Goal: Information Seeking & Learning: Learn about a topic

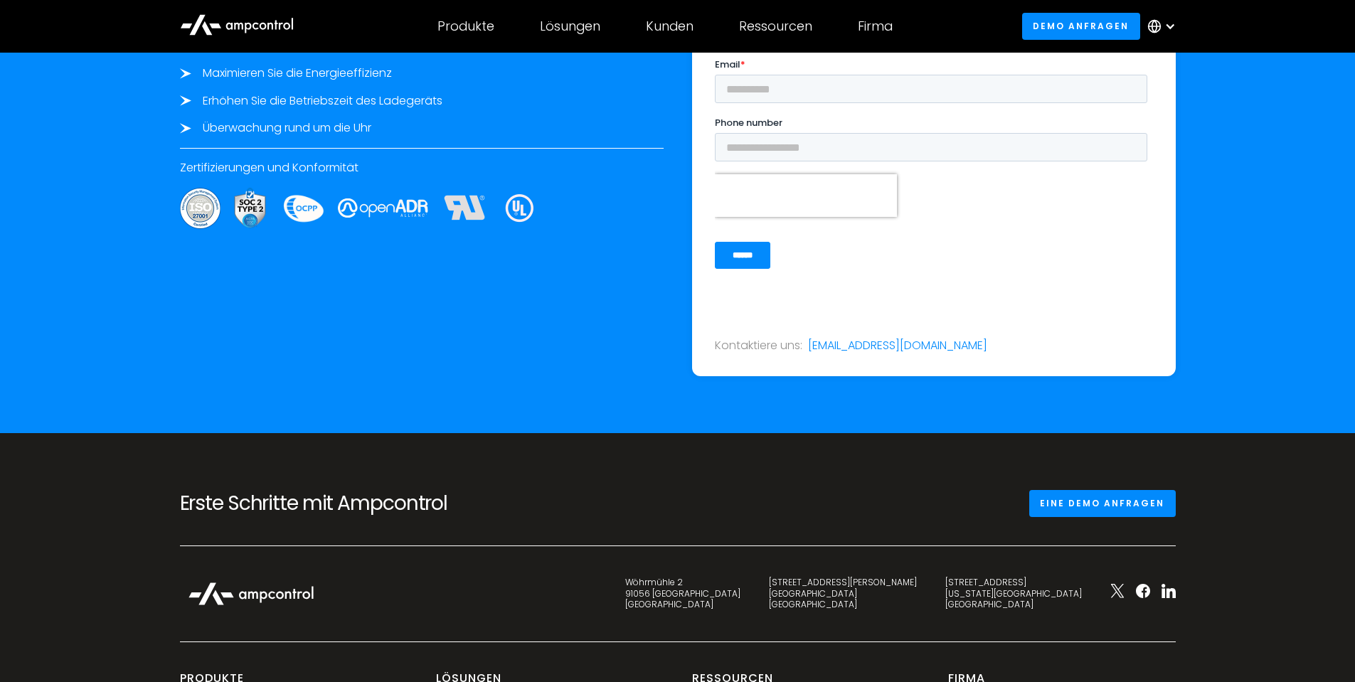
scroll to position [5342, 0]
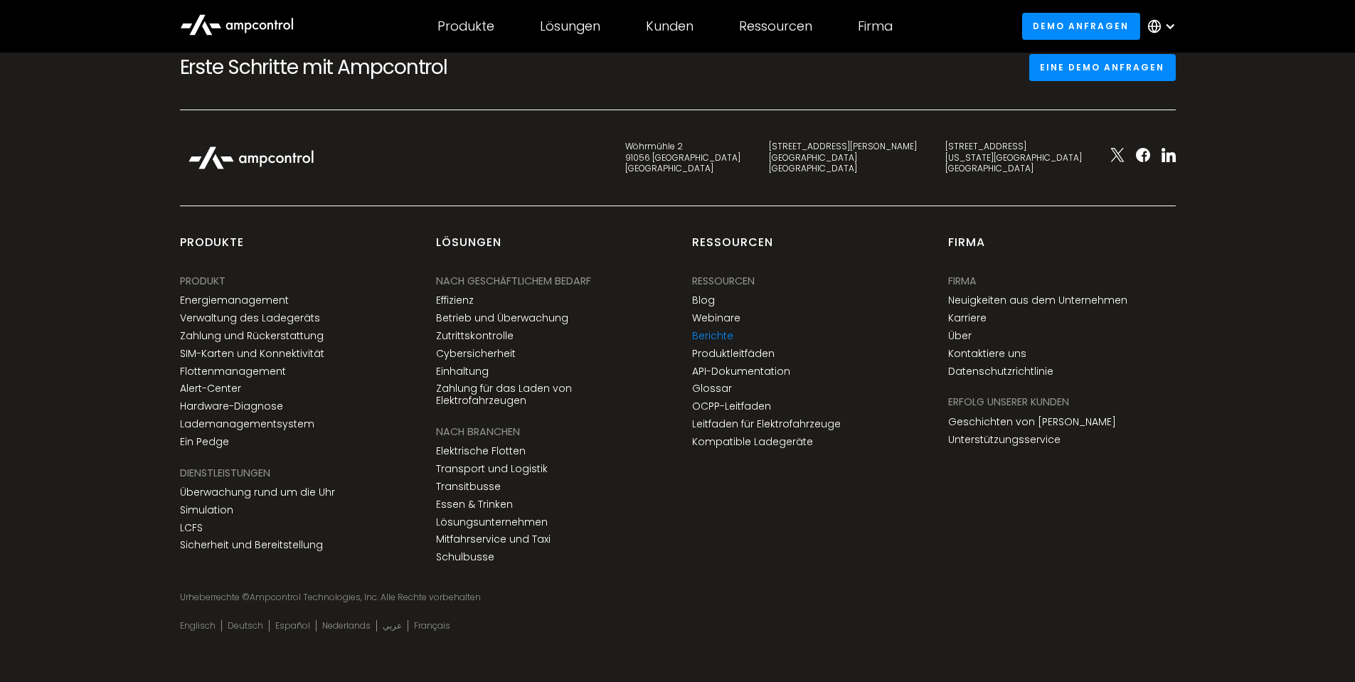
click at [721, 341] on link "Berichte" at bounding box center [712, 336] width 41 height 12
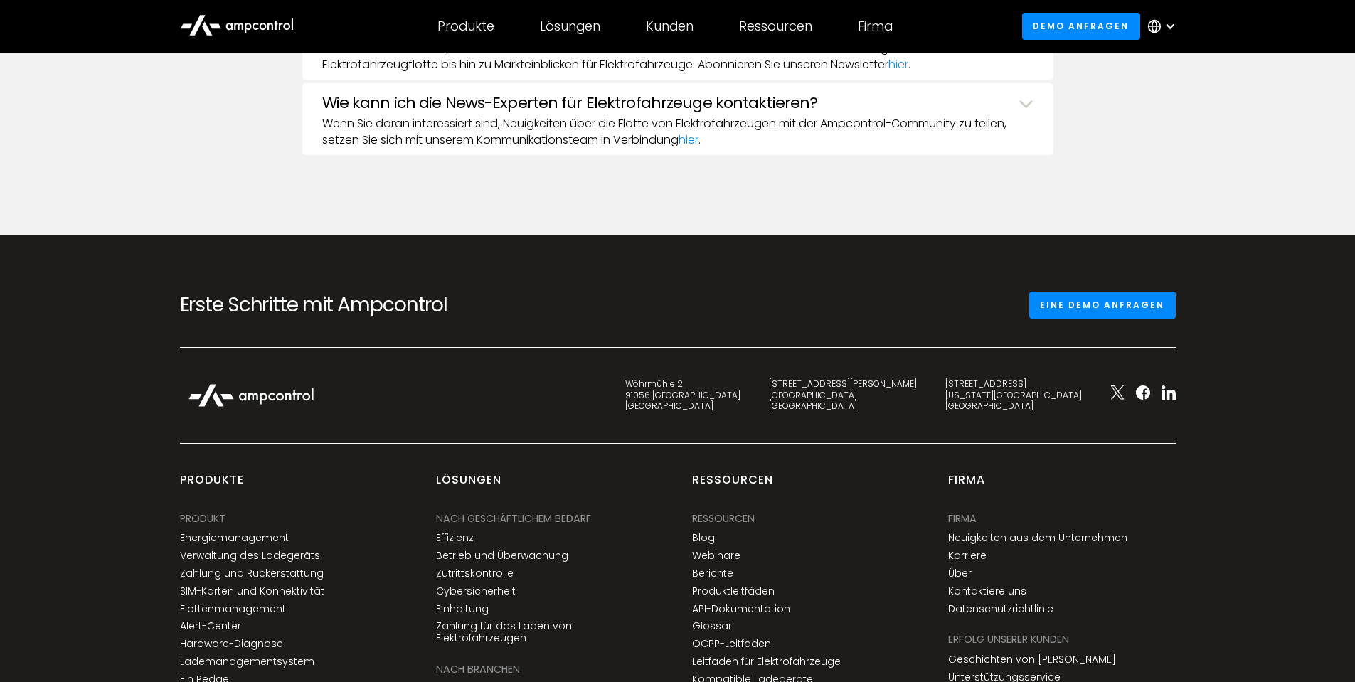
scroll to position [1873, 0]
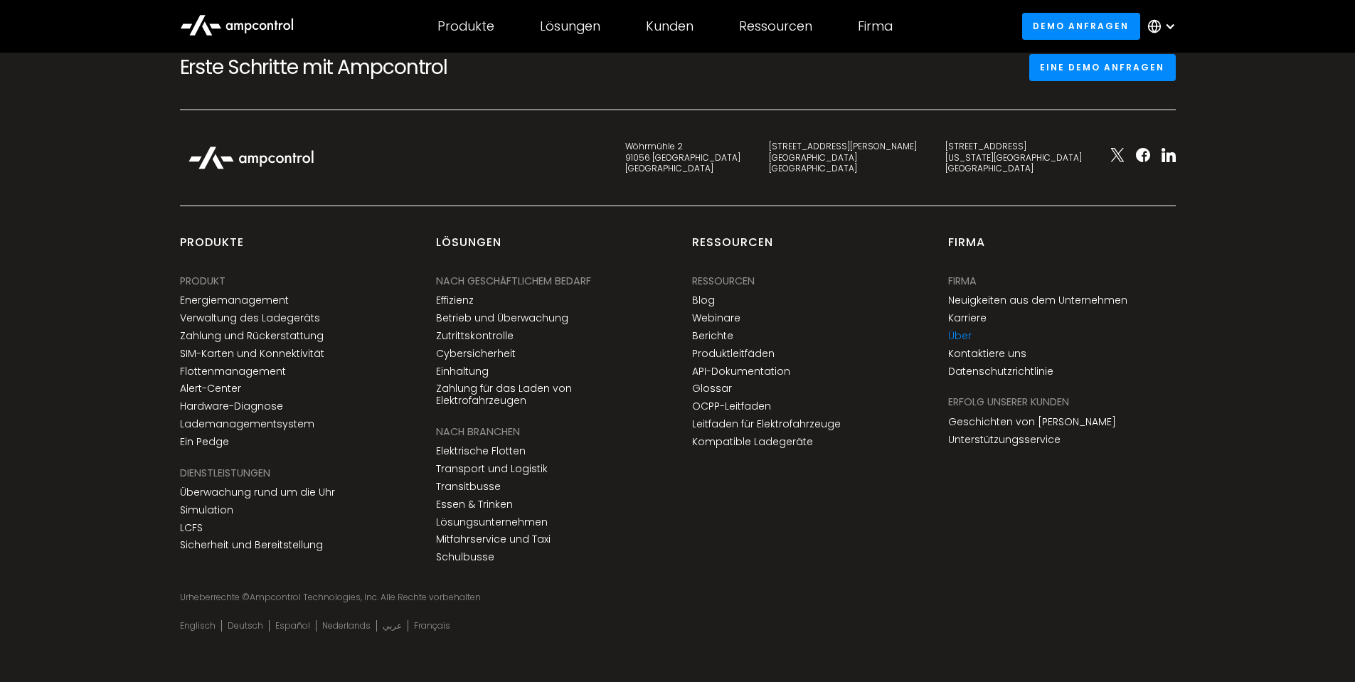
click at [964, 336] on link "Über" at bounding box center [959, 336] width 23 height 12
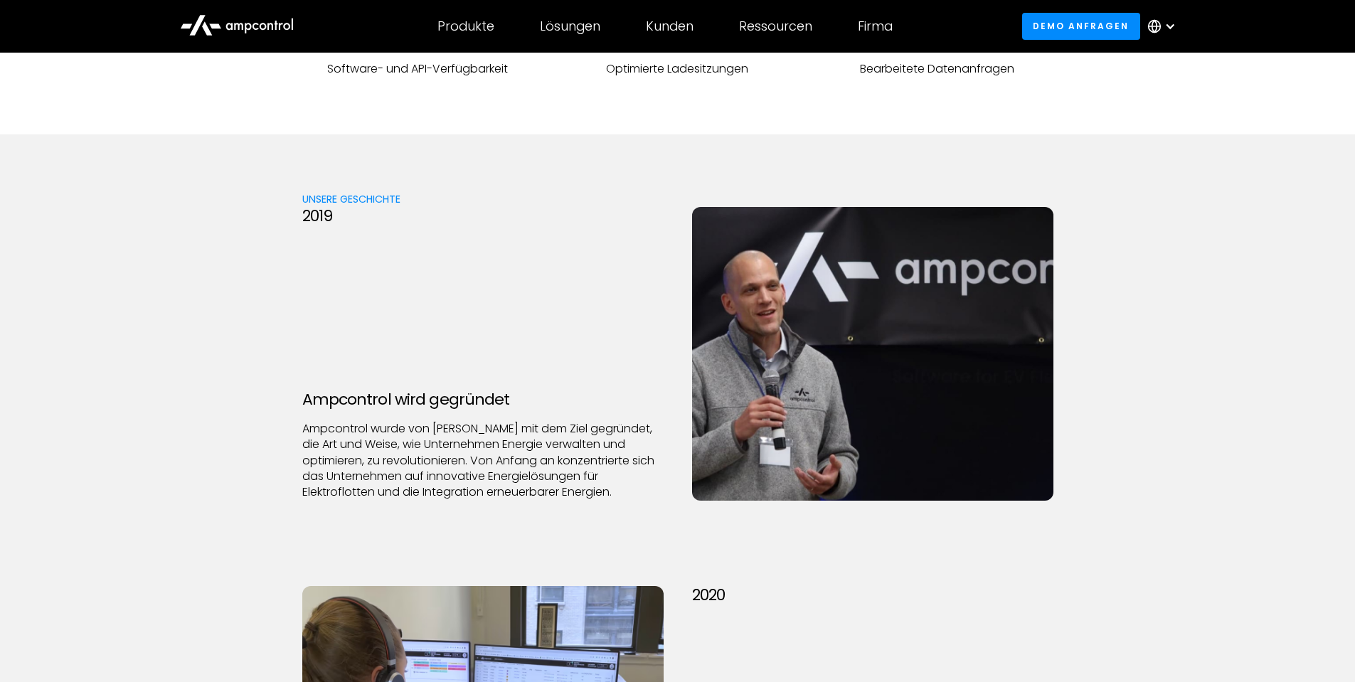
scroll to position [1707, 0]
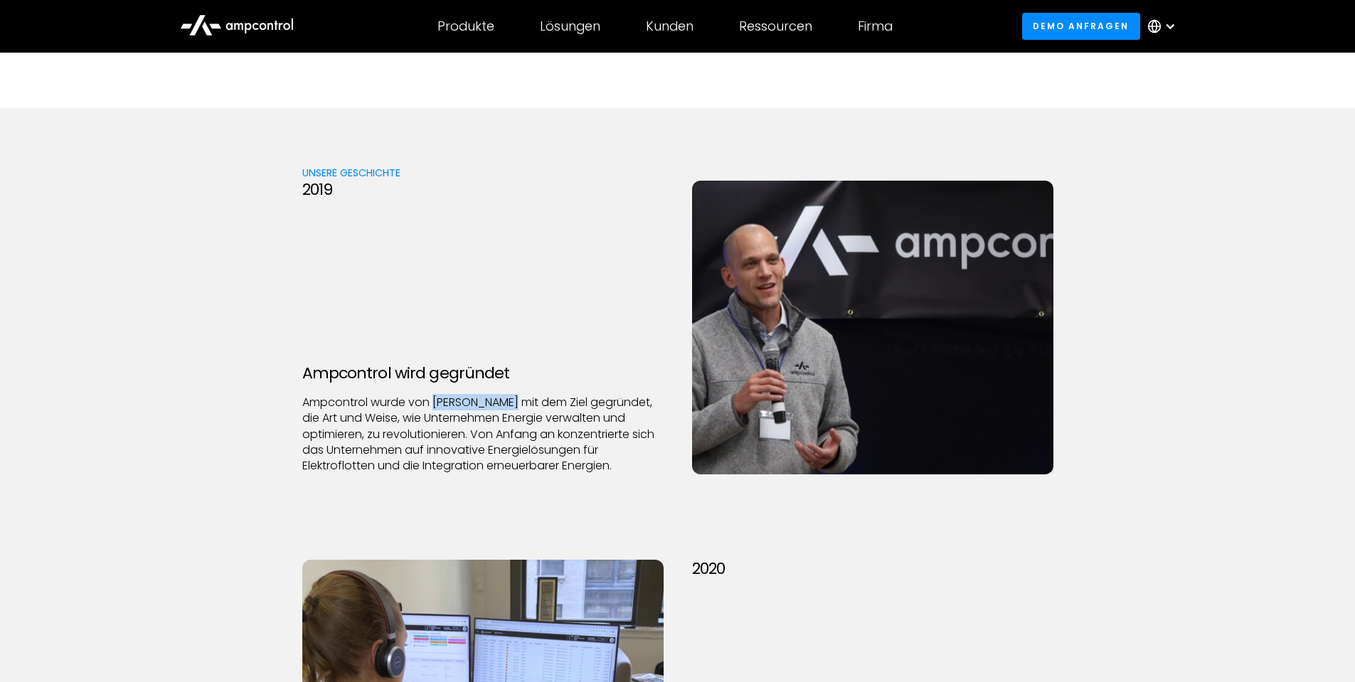
drag, startPoint x: 434, startPoint y: 402, endPoint x: 516, endPoint y: 393, distance: 81.6
click at [516, 393] on div "Ampcontrol wird gegründet Ampcontrol wurde von [PERSON_NAME] mit dem Ziel gegrü…" at bounding box center [482, 419] width 361 height 110
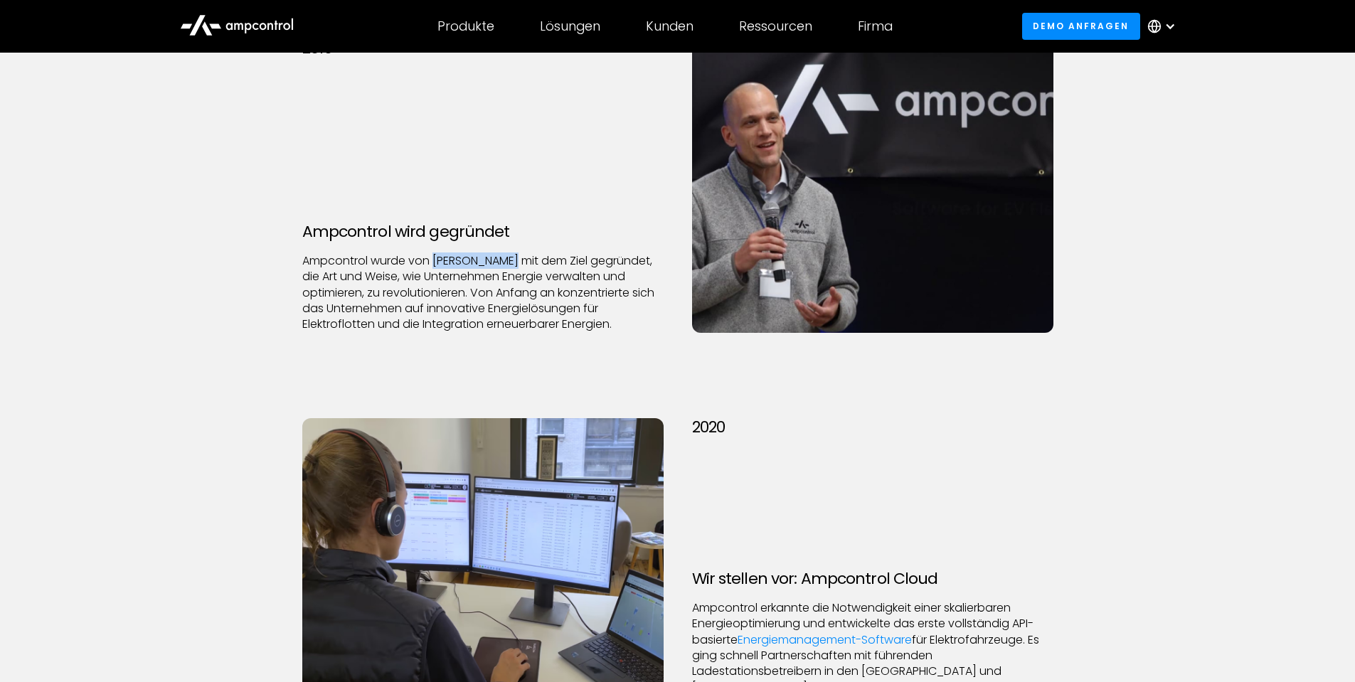
scroll to position [2133, 0]
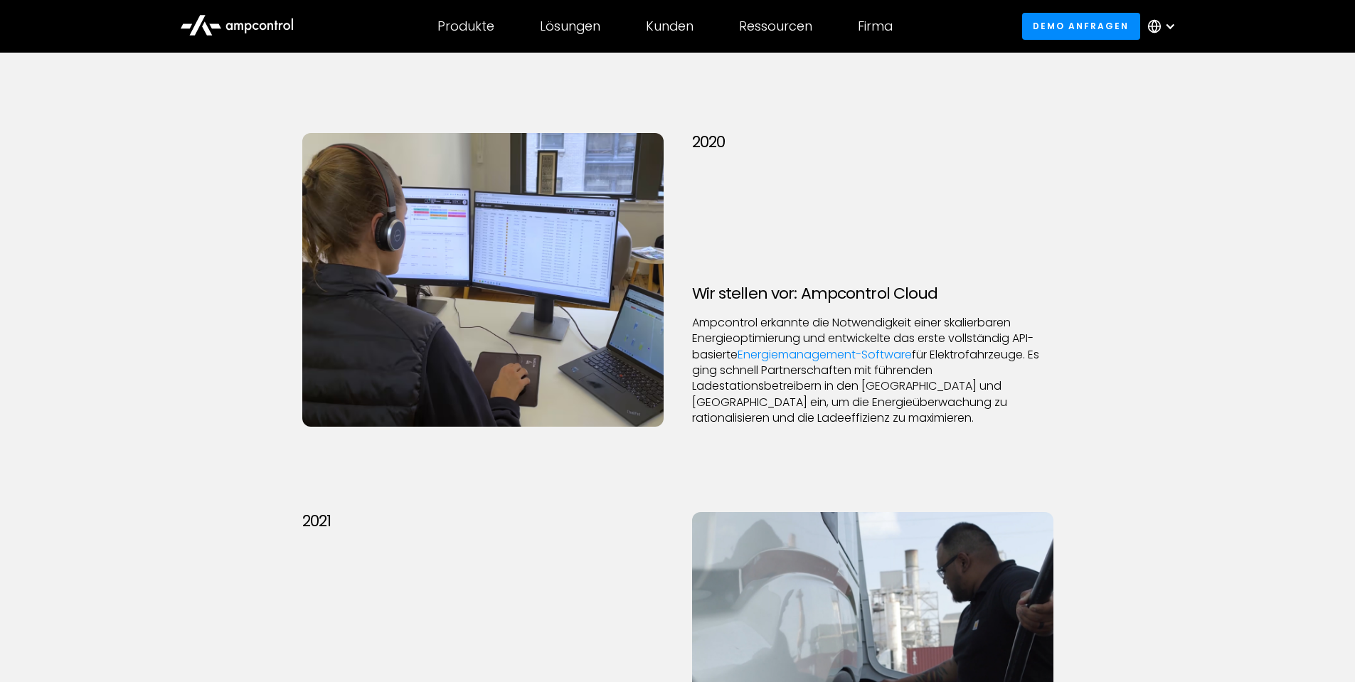
copy p "[PERSON_NAME]"
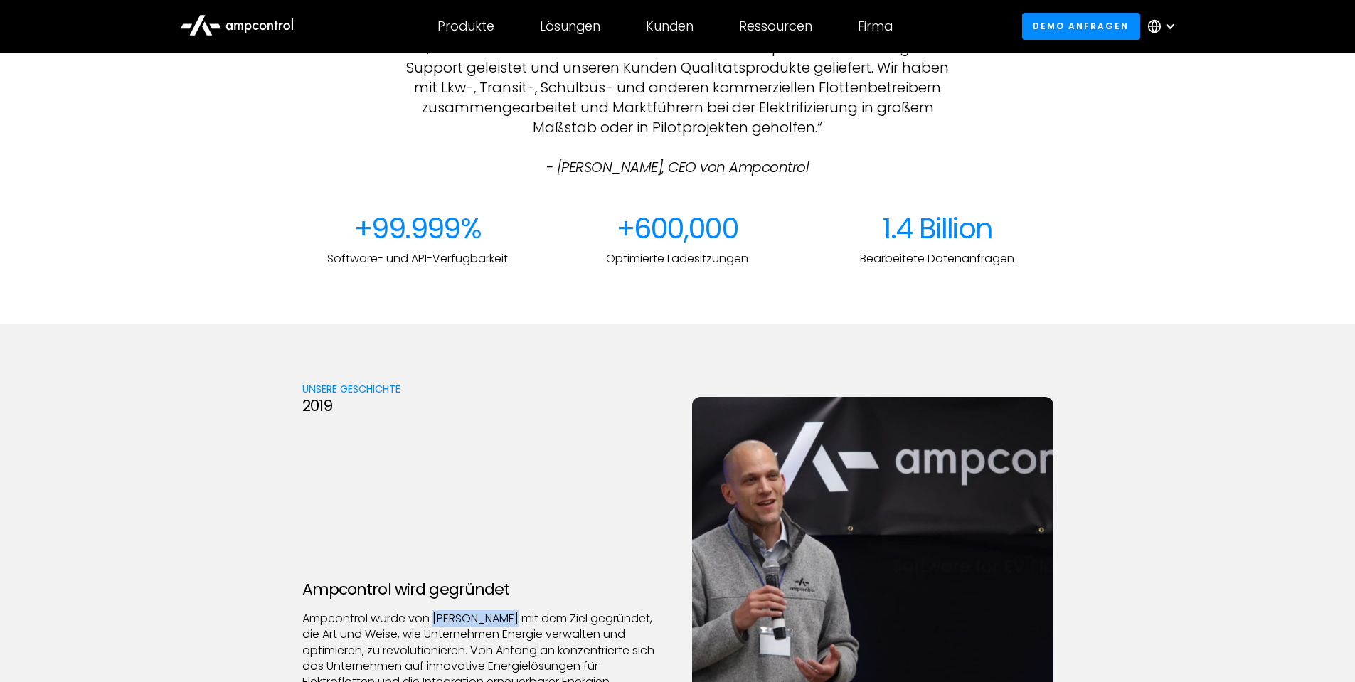
scroll to position [1635, 0]
